Goal: Navigation & Orientation: Find specific page/section

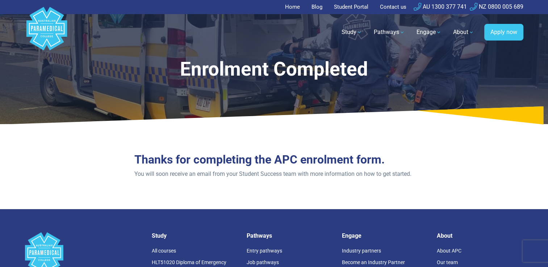
click at [358, 7] on link "Student Portal" at bounding box center [351, 7] width 43 height 14
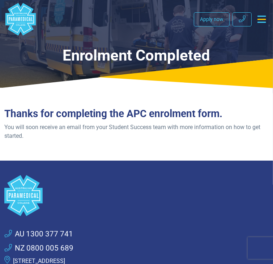
click at [258, 18] on icon "Toggle navigation" at bounding box center [262, 19] width 8 height 7
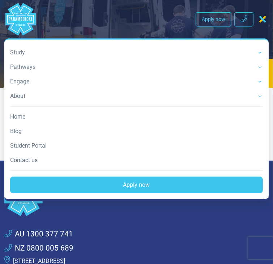
click at [22, 147] on link "Student Portal" at bounding box center [136, 145] width 253 height 14
